Goal: Use online tool/utility: Utilize a website feature to perform a specific function

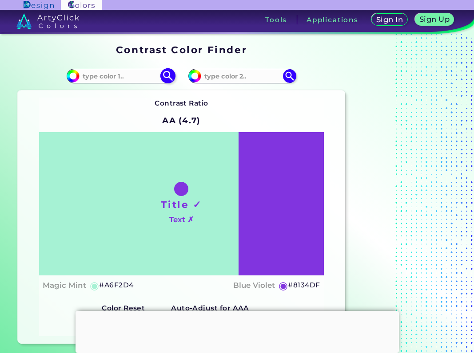
click at [129, 75] on input at bounding box center [120, 76] width 83 height 12
type input "f03e52"
click at [232, 82] on input at bounding box center [242, 76] width 83 height 12
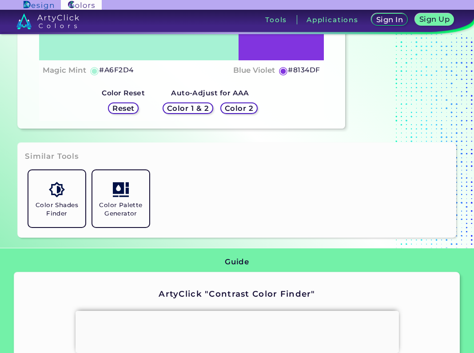
scroll to position [222, 0]
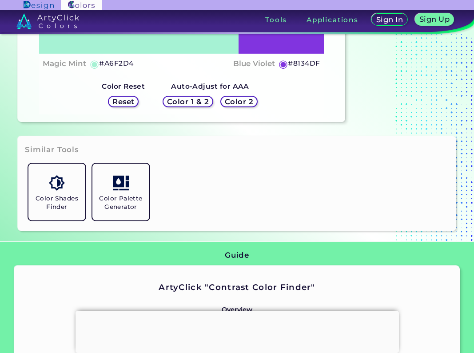
click at [243, 100] on h5 "Color 2" at bounding box center [239, 101] width 28 height 7
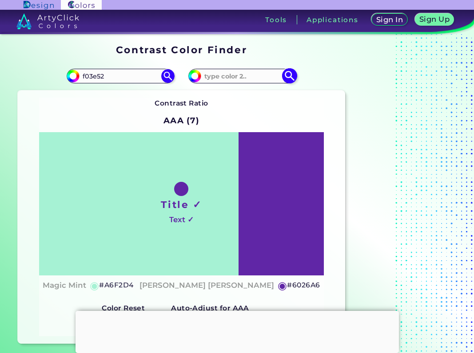
click at [244, 75] on input at bounding box center [242, 76] width 83 height 12
type input "a6fed4"
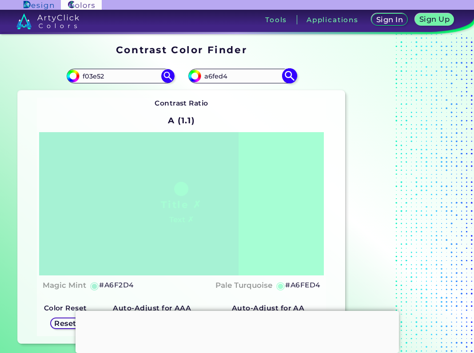
type input "#a6fed4"
type input "#A6FED4"
click at [145, 76] on input "f03e52" at bounding box center [120, 76] width 83 height 12
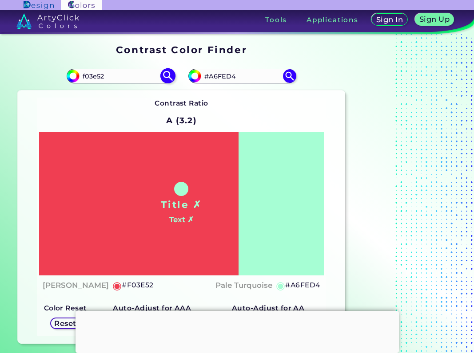
type input "#f03e52"
type input "#F03E52"
